Goal: Go to known website

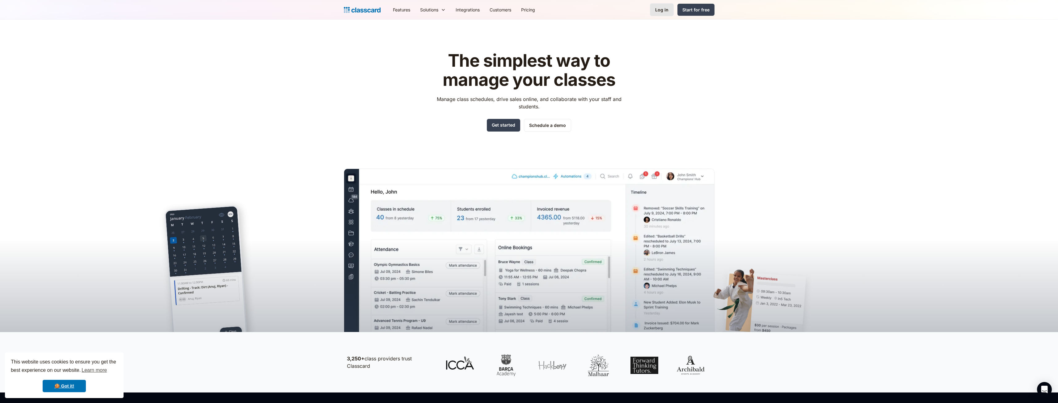
click at [658, 13] on link "Log in" at bounding box center [662, 9] width 24 height 13
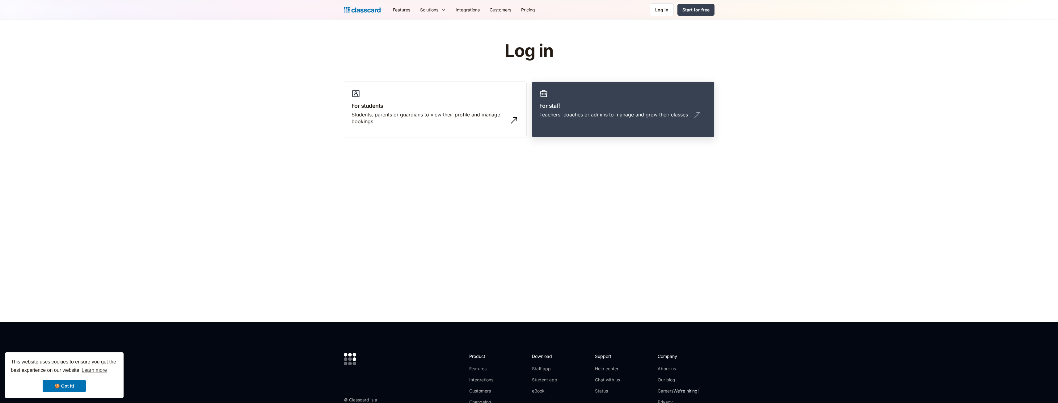
click at [569, 99] on link "For staff Teachers, coaches or admins to manage and grow their classes" at bounding box center [623, 110] width 183 height 56
